Goal: Transaction & Acquisition: Purchase product/service

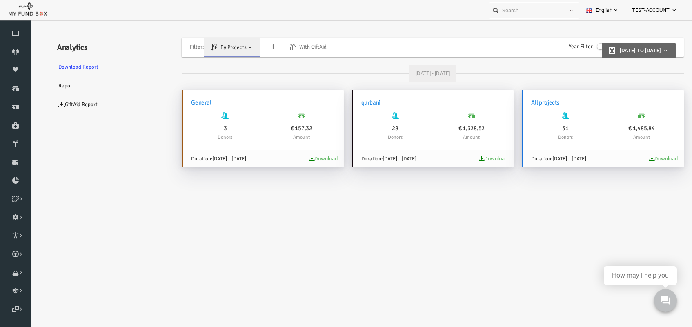
click at [675, 9] on icon at bounding box center [674, 10] width 7 height 7
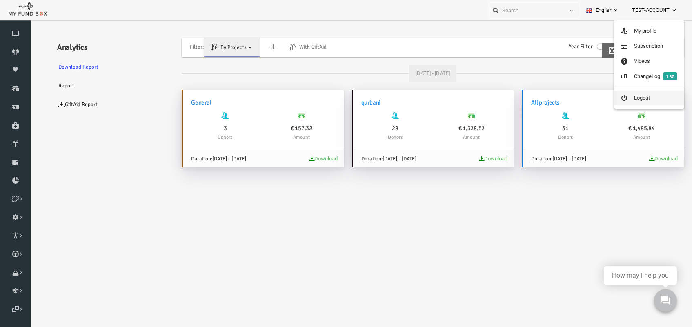
click at [632, 98] on link "Logout" at bounding box center [649, 98] width 69 height 15
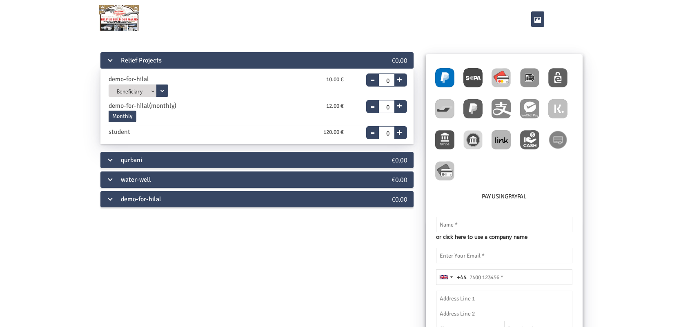
click at [500, 77] on img at bounding box center [501, 77] width 19 height 19
radio input "true"
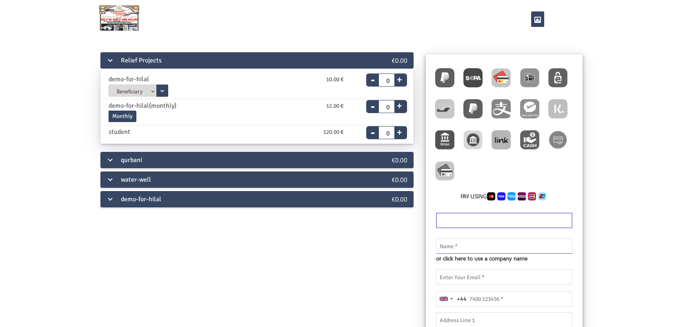
click at [468, 245] on input "text" at bounding box center [504, 246] width 136 height 16
type input "Thanveer Ahamed"
type input "thanverulaslam@gmail.com"
type input "07010492218"
type input "4/5 pulliyar koil st, Thandamal, Ranipet"
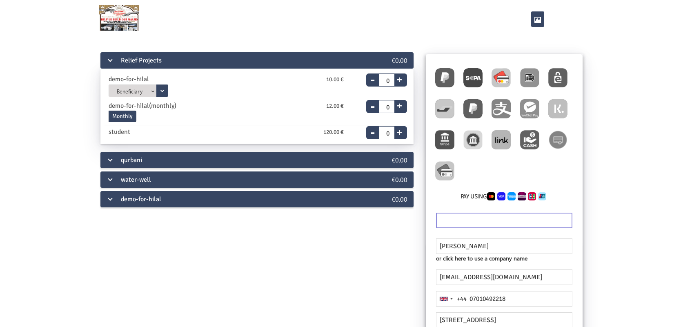
type input "Ranipet"
type input "632402"
type input "India"
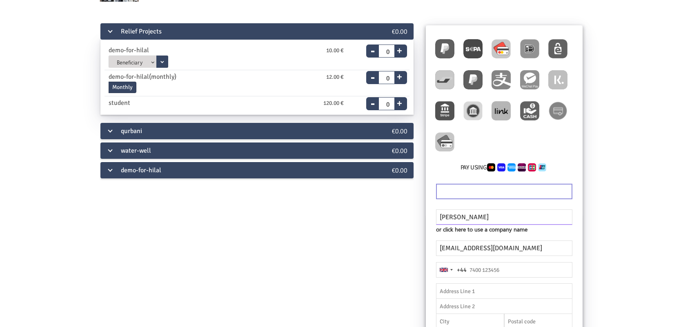
scroll to position [51, 0]
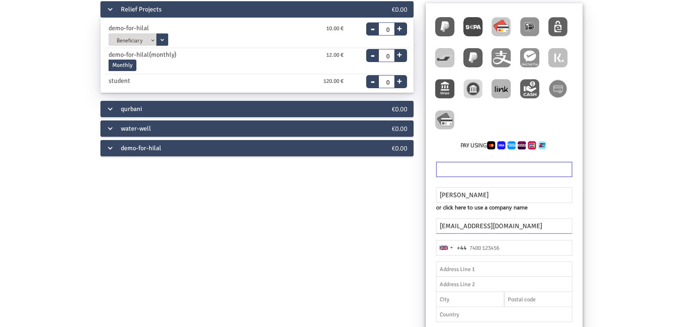
drag, startPoint x: 521, startPoint y: 227, endPoint x: 433, endPoint y: 228, distance: 88.2
click at [433, 228] on div "thanverulaslam@gmail.com" at bounding box center [504, 229] width 149 height 22
click at [484, 226] on input "thanverulaslam@gmail.com" at bounding box center [504, 226] width 136 height 16
click at [490, 227] on input "thanverulaslam@gmail.com" at bounding box center [504, 226] width 136 height 16
click at [484, 228] on input "thanverulaslam@gmail.com" at bounding box center [504, 226] width 136 height 16
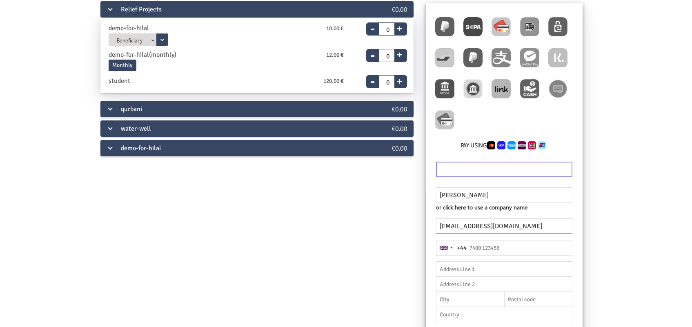
type input "thanverulaslam155@gmail.com"
click at [499, 244] on fieldset "Thanveer Ahamed or click here to use a company name Name should be atleast 3 ch…" at bounding box center [504, 264] width 140 height 129
click at [493, 248] on input "tel" at bounding box center [504, 248] width 136 height 16
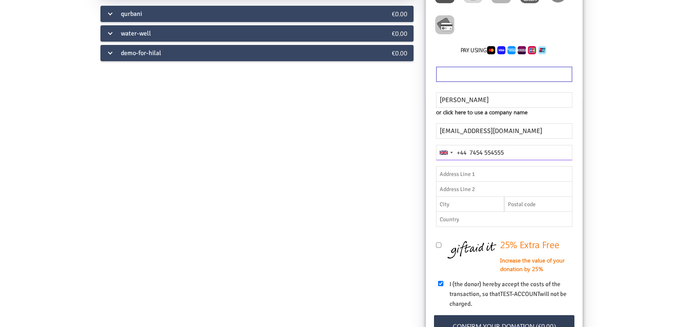
scroll to position [102, 0]
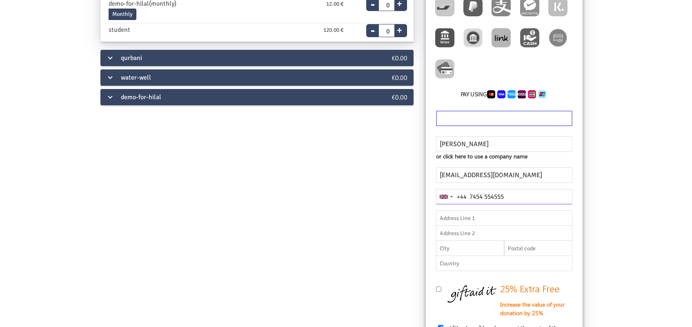
type input "7454 554555"
click at [336, 80] on div "water-well" at bounding box center [230, 77] width 261 height 16
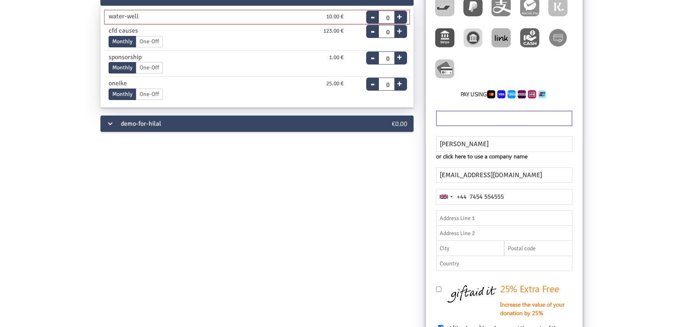
scroll to position [88, 0]
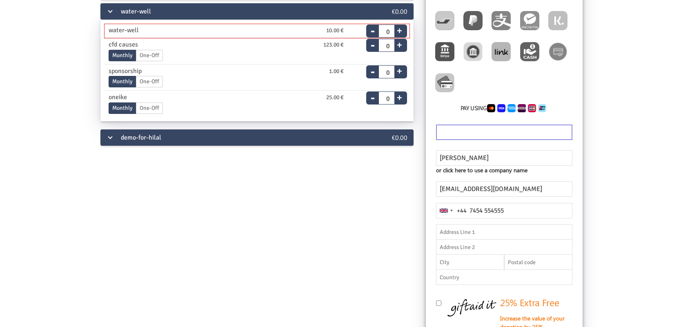
click at [400, 29] on button "+" at bounding box center [399, 29] width 10 height 11
type input "1"
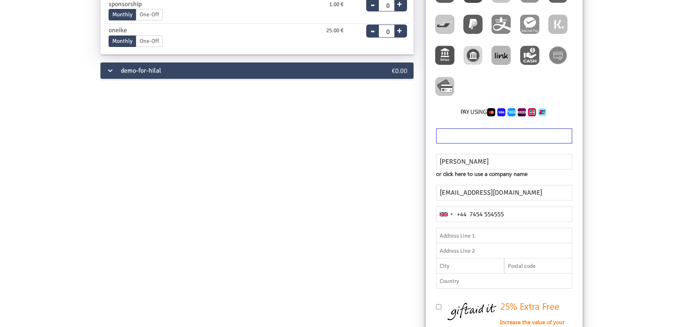
scroll to position [292, 0]
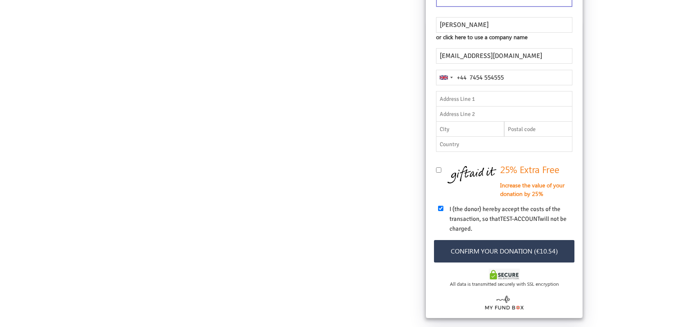
click at [514, 252] on button "Confirm your donation (€10.54)" at bounding box center [504, 251] width 140 height 22
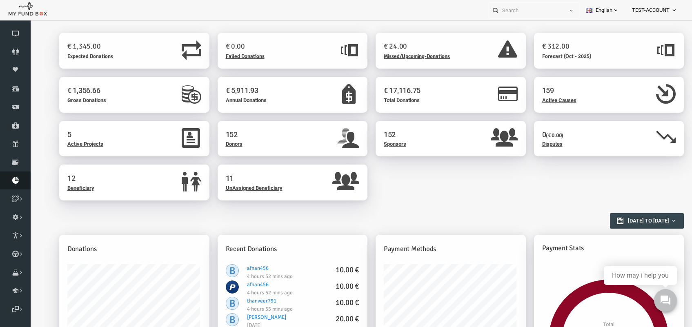
click at [16, 182] on icon at bounding box center [15, 180] width 31 height 7
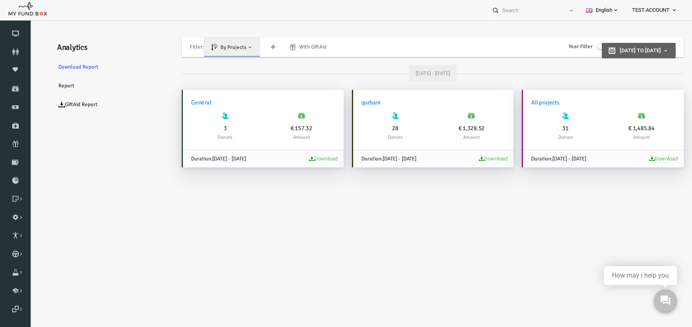
type input "01-05-2025"
type input "31-05-2025"
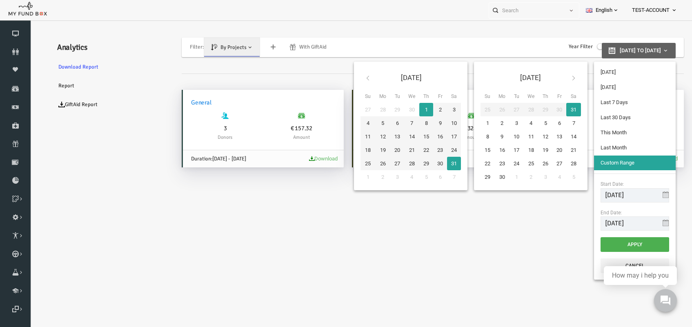
click at [633, 49] on span "01-05-2025 to 31-05-2025" at bounding box center [626, 50] width 41 height 6
type input "20-09-2025"
type input "26-09-2025"
type input "01-05-2025"
type input "31-05-2025"
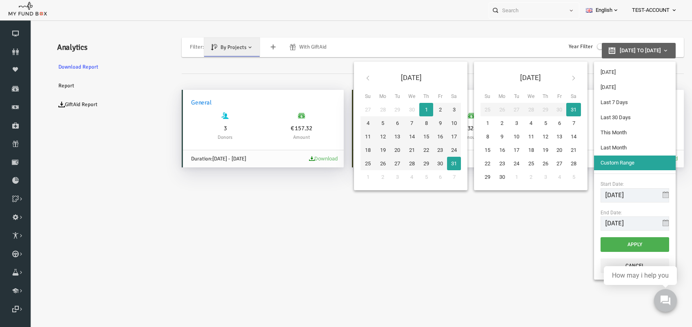
type input "26-09-2025"
type input "25-09-2025"
type input "20-09-2025"
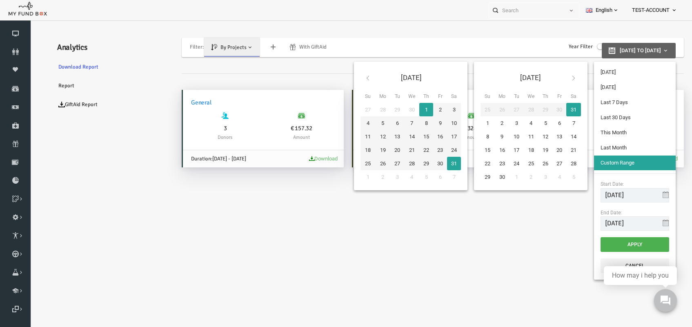
type input "26-09-2025"
type input "28-08-2025"
type input "26-09-2025"
type input "01-09-2025"
type input "30-09-2025"
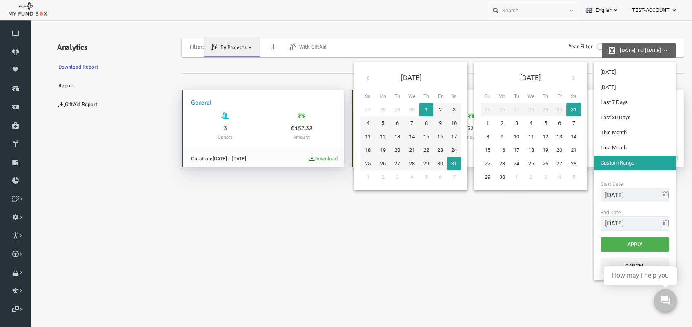
type input "01-08-2025"
type input "31-08-2025"
type input "01-05-2025"
type input "31-05-2025"
drag, startPoint x: 597, startPoint y: 195, endPoint x: 602, endPoint y: 195, distance: 4.5
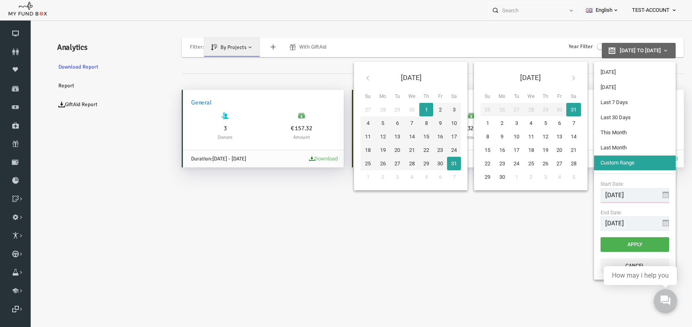
click at [597, 195] on input "01-05-2025" at bounding box center [621, 195] width 69 height 14
click at [598, 225] on input "31-05-2025" at bounding box center [621, 223] width 69 height 14
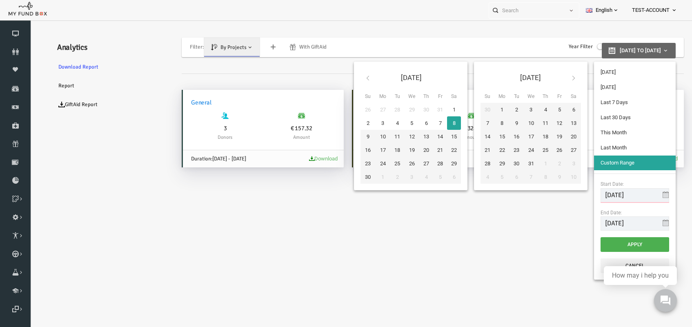
drag, startPoint x: 627, startPoint y: 194, endPoint x: 178, endPoint y: 207, distance: 449.8
click at [188, 201] on body "Donor Not Found Beneficiary Not Found Partner Not Found!!!! Please Fill out thi…" at bounding box center [353, 188] width 649 height 327
drag, startPoint x: 626, startPoint y: 196, endPoint x: 392, endPoint y: 195, distance: 233.6
click at [382, 195] on div "Jun 2019 Su Mo Tu We Th Fr Sa 26 27 28 29 30 31 1 2 3 4 5 6 7 8 9 10 11 12 13 1…" at bounding box center [499, 170] width 325 height 225
type input "26-09-2025"
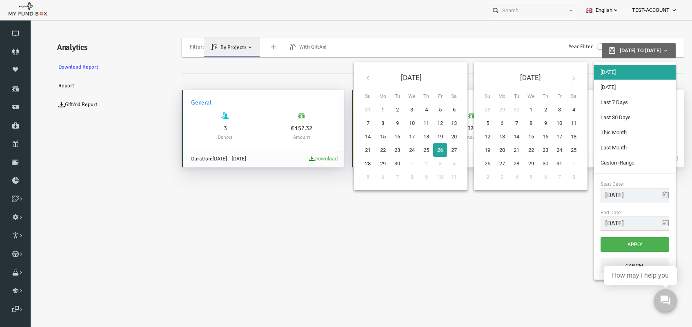
drag, startPoint x: 627, startPoint y: 220, endPoint x: 539, endPoint y: 225, distance: 88.0
click at [539, 225] on div "Sep 2025 Su Mo Tu We Th Fr Sa 31 1 2 3 4 5 6 7 8 9 10 11 12 13 14 15 16 17 18 1…" at bounding box center [499, 170] width 325 height 225
paste input ".09."
type input "26-09-2025"
click at [622, 242] on button "Apply" at bounding box center [621, 244] width 69 height 15
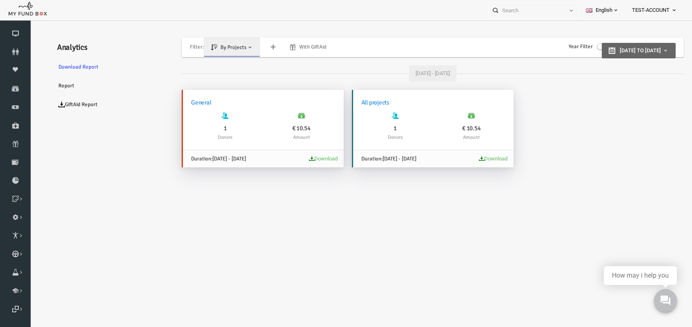
click at [309, 157] on link "Download" at bounding box center [310, 159] width 29 height 6
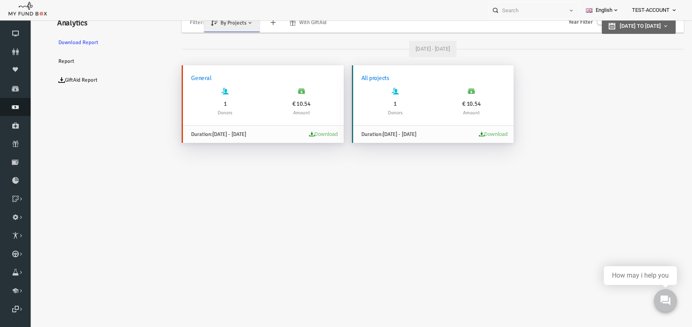
click at [17, 107] on icon at bounding box center [15, 107] width 31 height 7
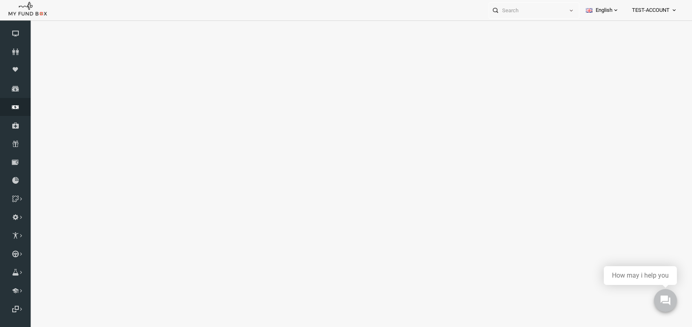
select select "100"
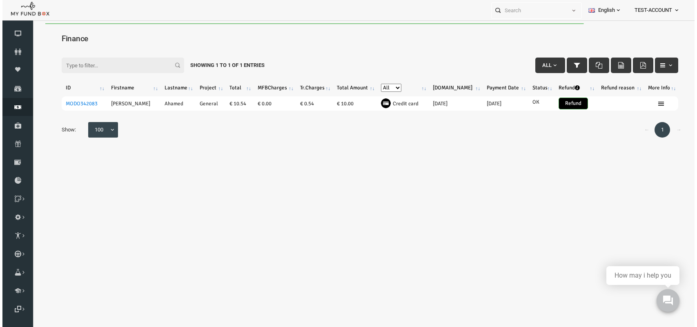
scroll to position [0, 0]
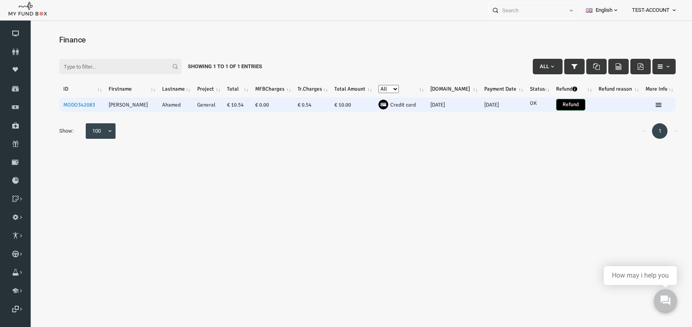
click at [556, 102] on input "Refund" at bounding box center [557, 105] width 29 height 12
checkbox input "true"
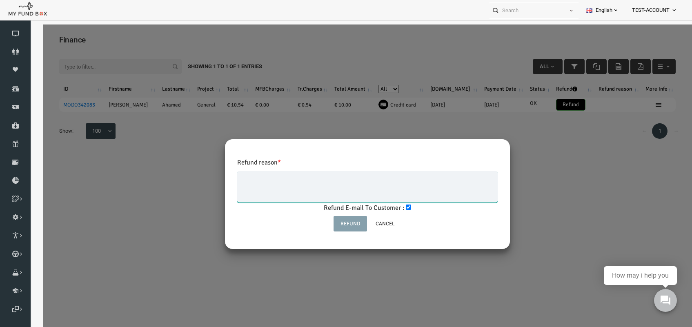
click at [335, 185] on textarea at bounding box center [354, 187] width 261 height 32
type textarea "To check"
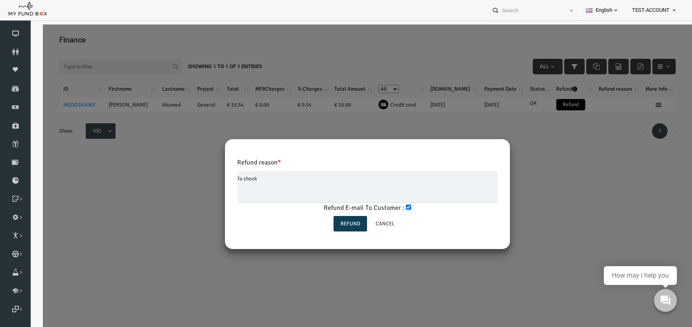
click at [332, 225] on input "button" at bounding box center [336, 224] width 33 height 16
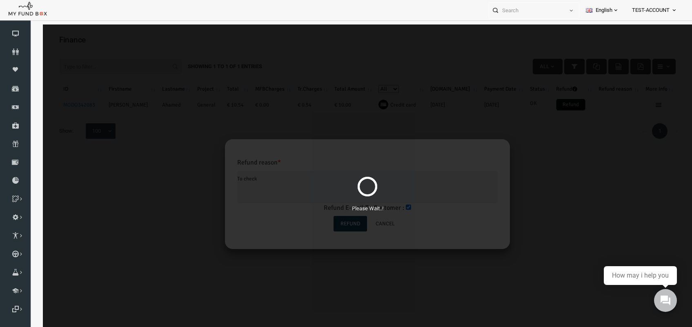
type input "Resolved"
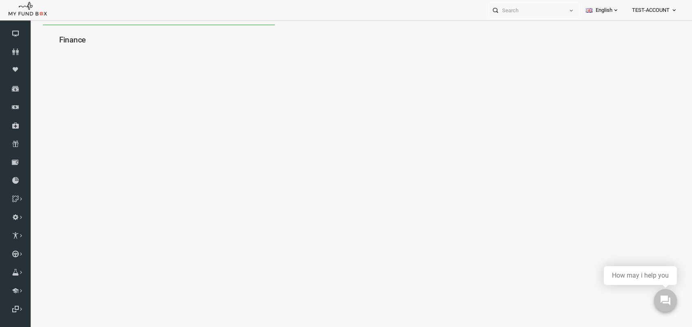
select select "100"
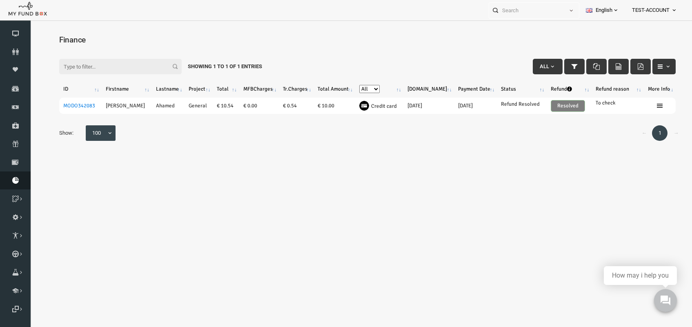
click at [16, 179] on icon at bounding box center [15, 180] width 31 height 7
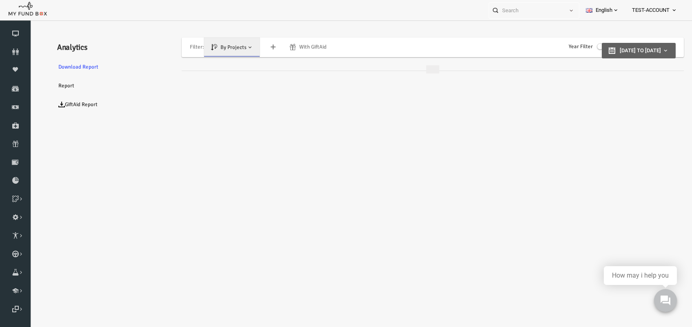
type input "26-09-2025"
click at [637, 47] on span "26-09-2025 to 26-09-2025" at bounding box center [626, 50] width 41 height 6
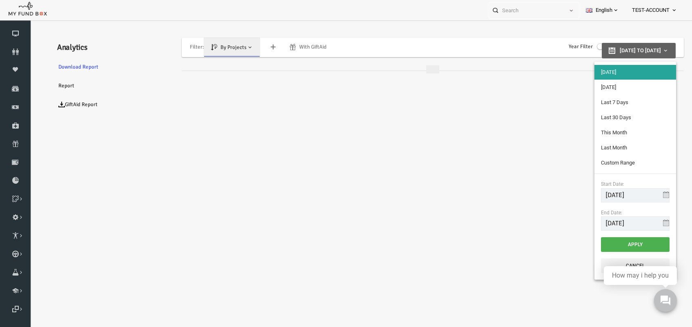
type input "25-09-2025"
type input "28-08-2025"
type input "26-09-2025"
type input "01-09-2025"
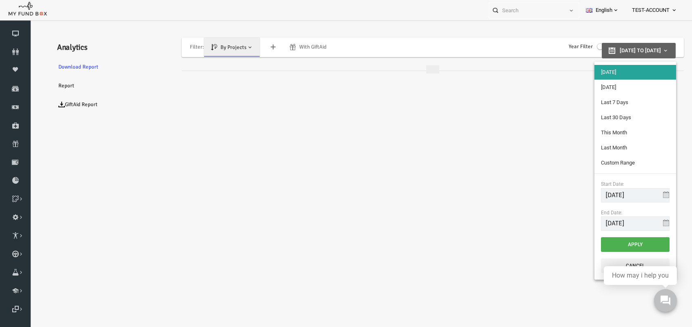
type input "30-09-2025"
type input "01-08-2025"
type input "31-08-2025"
type input "26-09-2025"
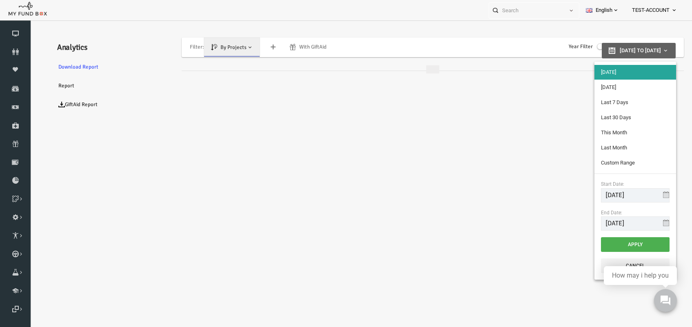
type input "01-08-2025"
type input "31-08-2025"
type input "01-09-2025"
type input "30-09-2025"
type input "28-08-2025"
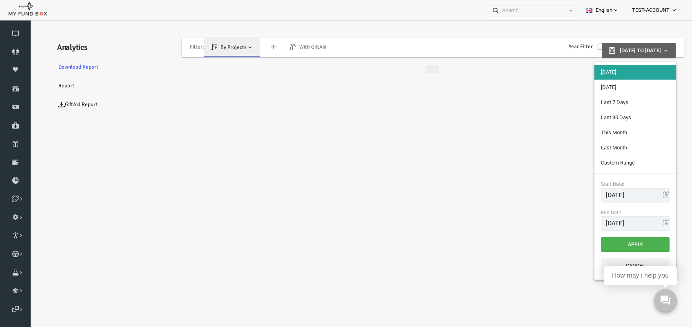
type input "26-09-2025"
type input "25-09-2025"
type input "26-09-2025"
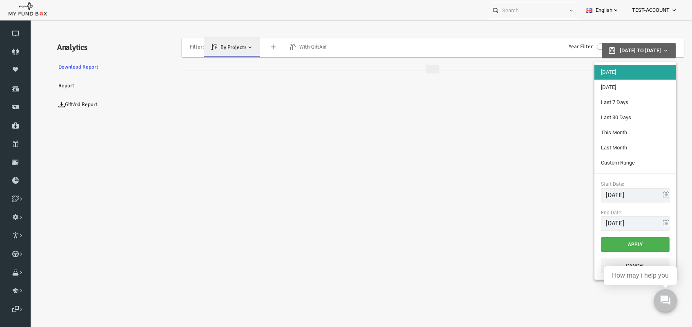
type input "25-09-2025"
type input "26-09-2025"
click at [610, 72] on li "[DATE]" at bounding box center [622, 72] width 82 height 15
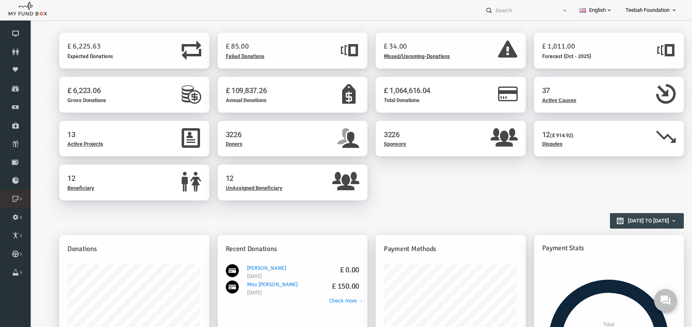
click at [0, 0] on icon at bounding box center [0, 0] width 0 height 0
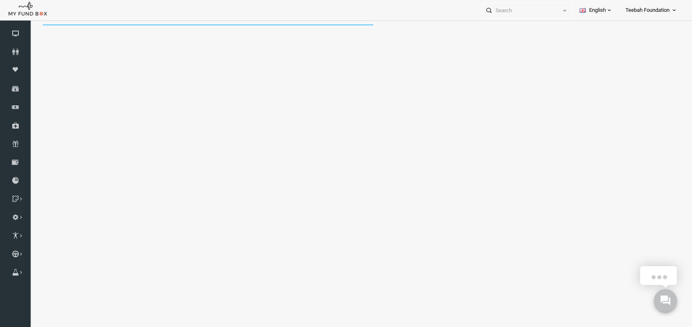
select select "100"
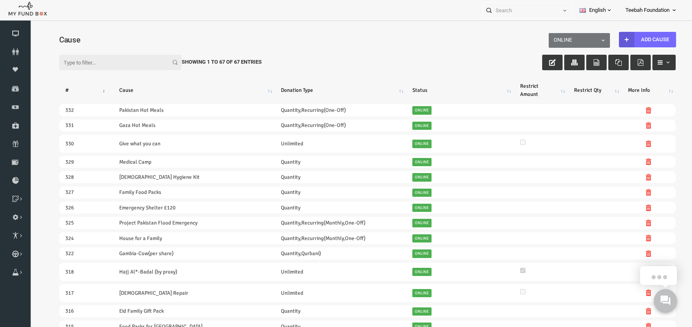
click at [100, 60] on input "Filter:" at bounding box center [107, 63] width 123 height 16
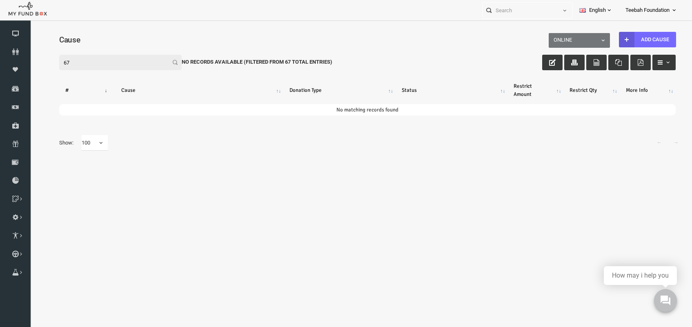
type input "6"
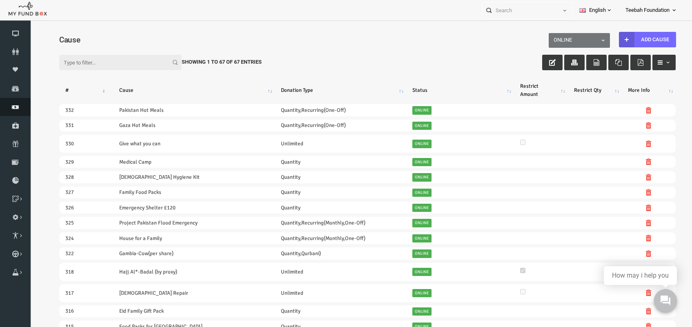
click at [17, 105] on icon at bounding box center [15, 107] width 31 height 7
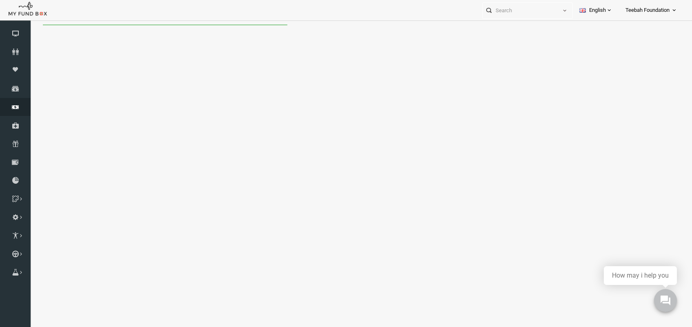
select select "100"
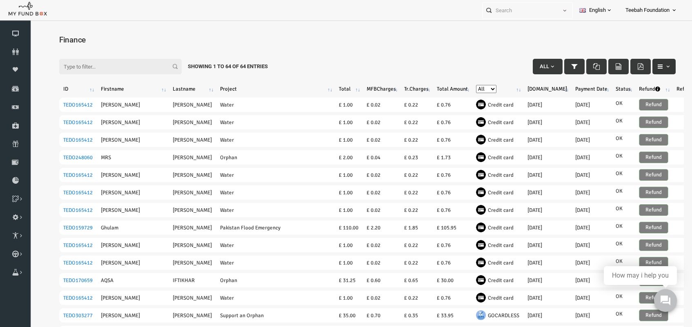
click at [651, 66] on span "button" at bounding box center [654, 66] width 7 height 7
